Goal: Task Accomplishment & Management: Use online tool/utility

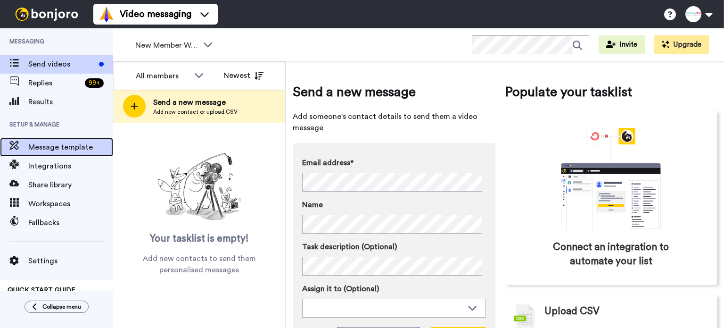
click at [46, 148] on span "Message template" at bounding box center [70, 146] width 85 height 11
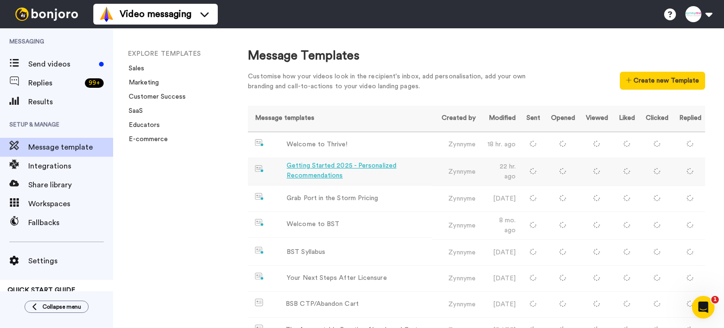
click at [321, 165] on div "Getting Started 2025 - Personalized Recommendations" at bounding box center [358, 171] width 142 height 20
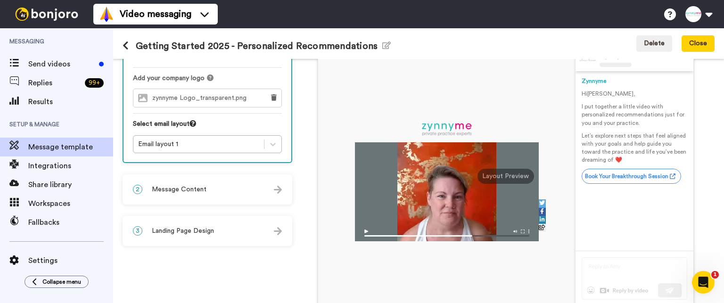
scroll to position [94, 0]
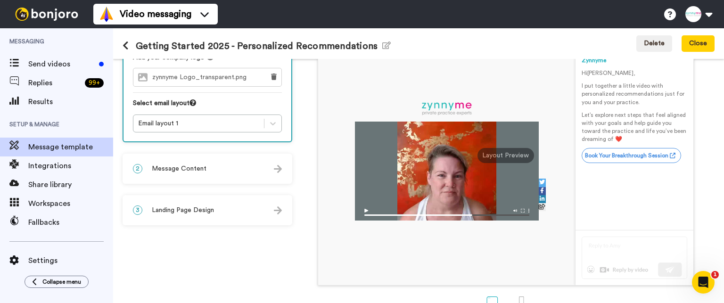
click at [277, 167] on img at bounding box center [278, 169] width 8 height 8
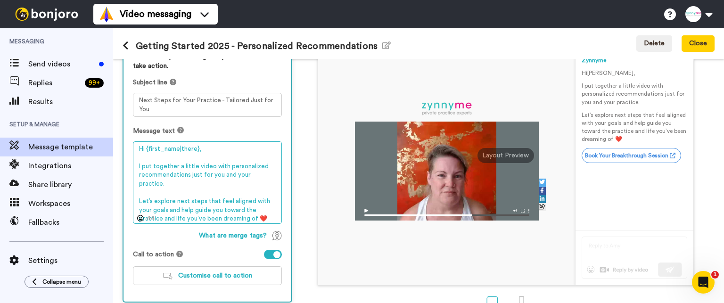
click at [162, 162] on textarea "Hi {first_name|there}, I put together a little video with personalized recommen…" at bounding box center [207, 182] width 149 height 83
click at [207, 164] on textarea "Hi {first_name|there}, I put together a little video with personalized recommen…" at bounding box center [207, 182] width 149 height 83
click at [267, 159] on textarea "Hi {first_name|there}, I put together a little video with personalized recommen…" at bounding box center [207, 182] width 149 height 83
click at [182, 179] on textarea "Hi {first_name|there}, I put together a little video with personalized recommen…" at bounding box center [207, 182] width 149 height 83
click at [185, 198] on textarea "Hi {first_name|there}, I put together a little video with personalized recommen…" at bounding box center [207, 182] width 149 height 83
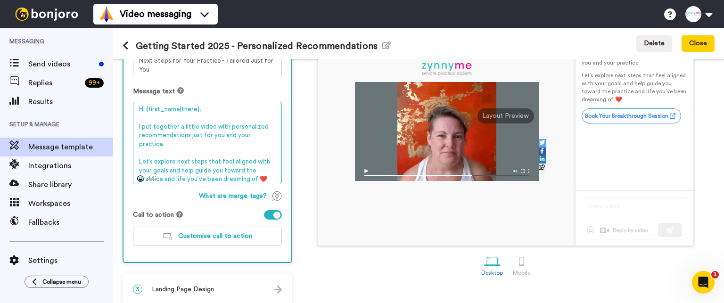
scroll to position [141, 0]
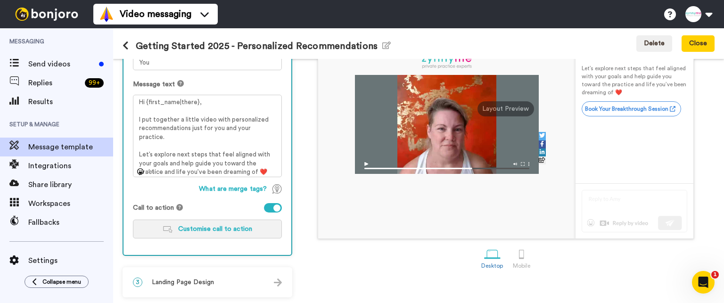
click at [221, 230] on span "Customise call to action" at bounding box center [215, 229] width 74 height 7
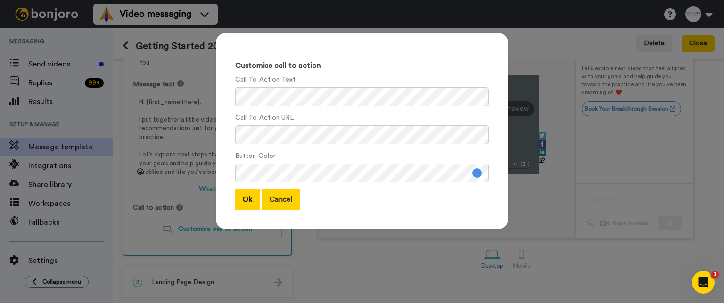
click at [283, 200] on button "Cancel" at bounding box center [281, 200] width 38 height 20
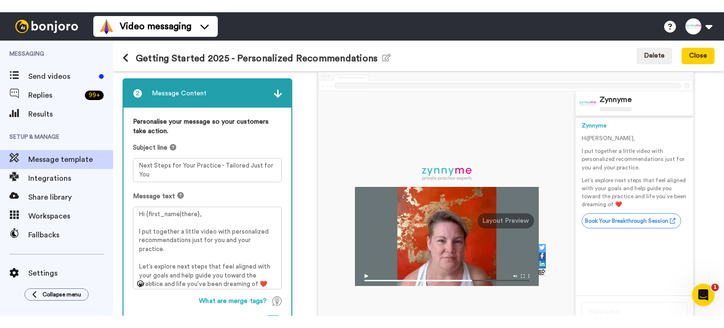
scroll to position [0, 0]
